Goal: Check status: Check status

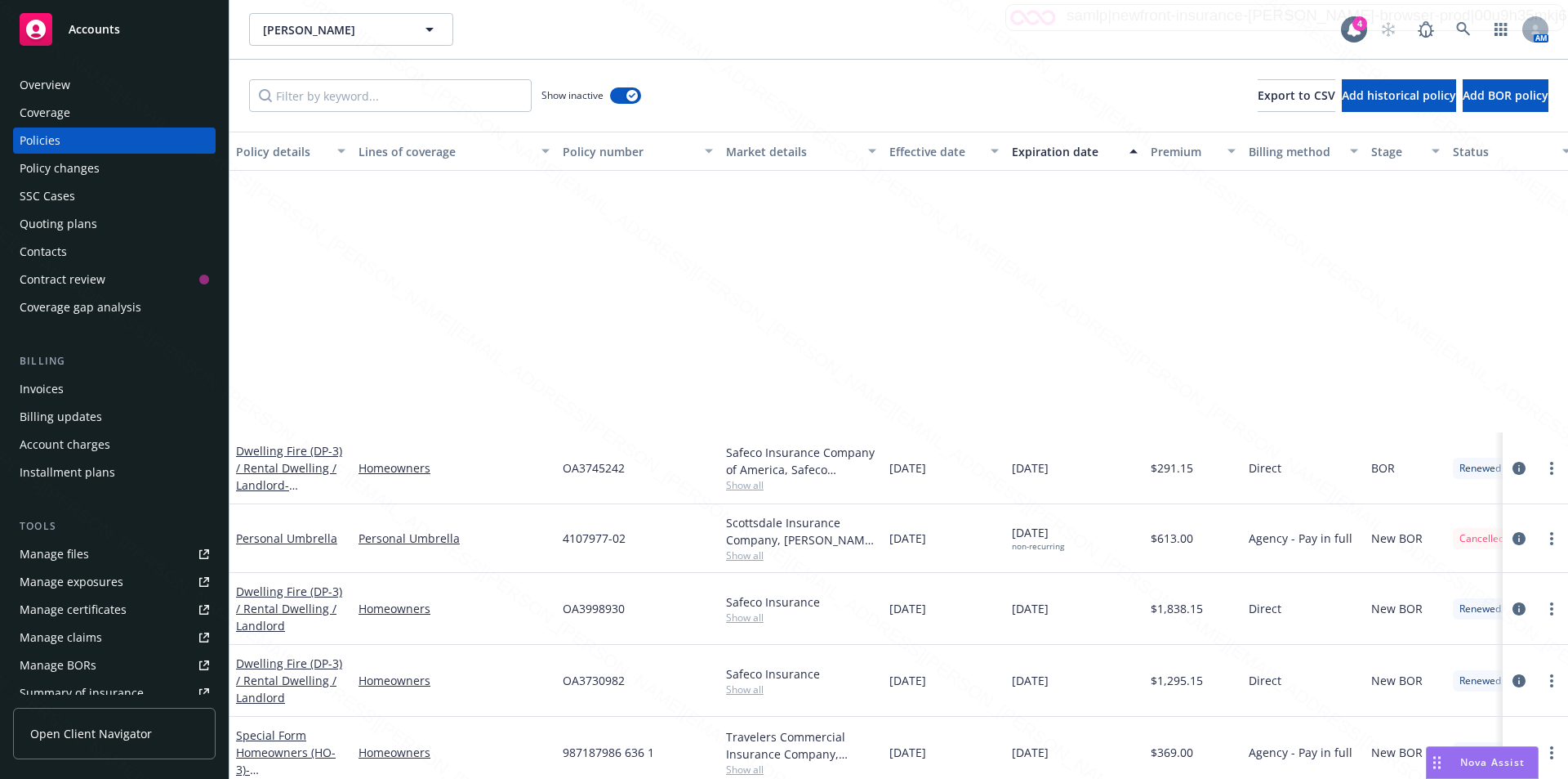
scroll to position [327, 0]
